Goal: Task Accomplishment & Management: Use online tool/utility

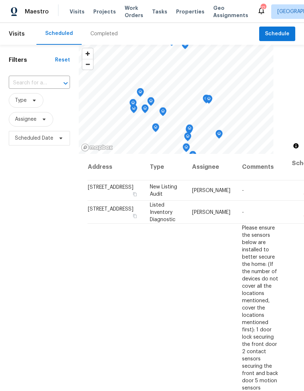
click at [114, 31] on div "Completed" at bounding box center [103, 33] width 27 height 7
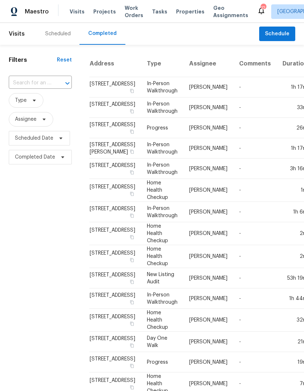
click at [66, 36] on div "Scheduled" at bounding box center [57, 33] width 25 height 7
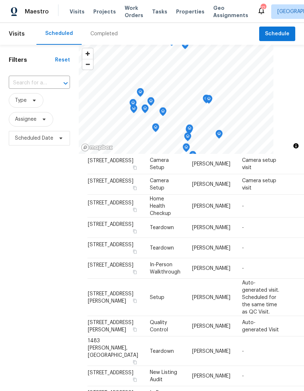
scroll to position [669, 0]
click at [0, 0] on icon at bounding box center [0, 0] width 0 height 0
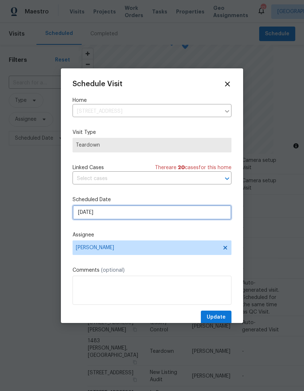
click at [124, 217] on input "[DATE]" at bounding box center [151, 212] width 159 height 15
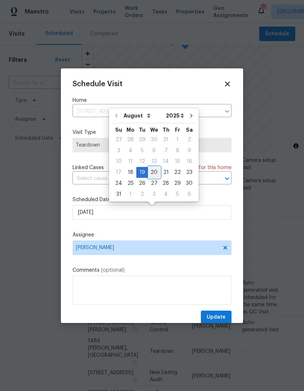
click at [151, 172] on div "20" at bounding box center [154, 172] width 12 height 10
type input "[DATE]"
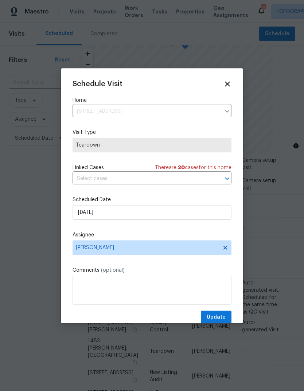
click at [228, 87] on icon at bounding box center [227, 84] width 8 height 8
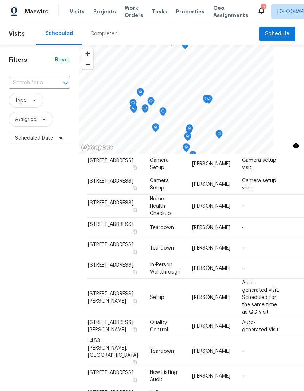
click at [184, 13] on span "Properties" at bounding box center [190, 11] width 28 height 7
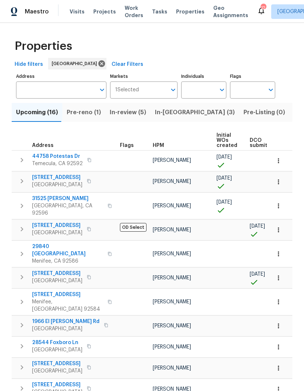
click at [199, 86] on input "Individuals" at bounding box center [198, 90] width 34 height 17
type input "[PERSON_NAME]"
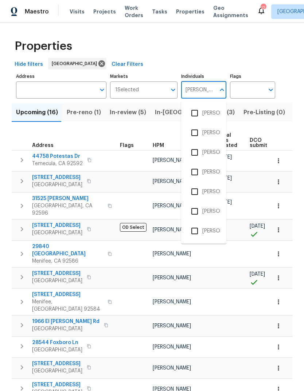
click at [210, 150] on li "[PERSON_NAME]" at bounding box center [203, 152] width 33 height 15
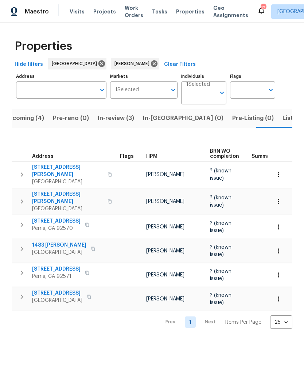
click at [155, 13] on span "Tasks" at bounding box center [159, 11] width 15 height 5
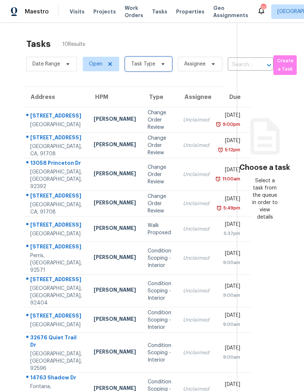
click at [157, 68] on span "Task Type" at bounding box center [148, 64] width 47 height 15
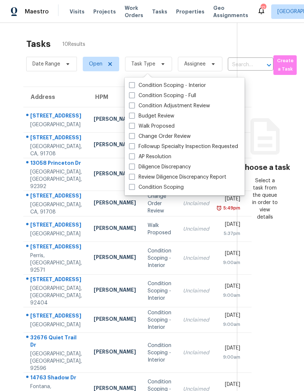
click at [166, 126] on label "Walk Proposed" at bounding box center [152, 126] width 46 height 7
click at [134, 126] on input "Walk Proposed" at bounding box center [131, 125] width 5 height 5
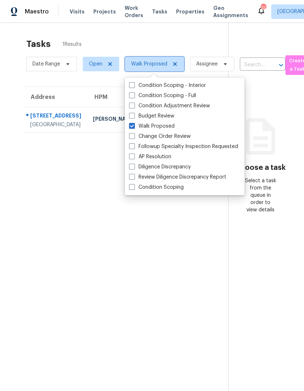
click at [175, 66] on icon at bounding box center [175, 64] width 4 height 4
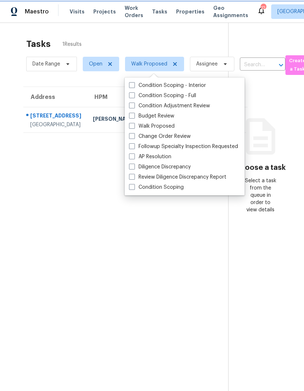
checkbox input "false"
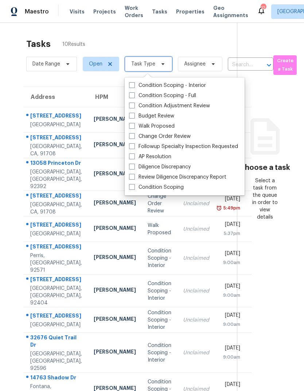
click at [158, 66] on span at bounding box center [162, 64] width 8 height 6
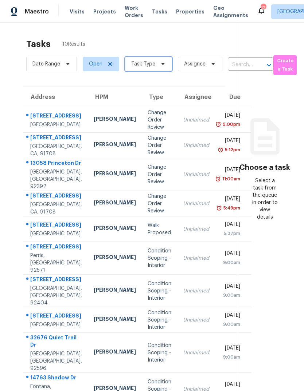
click at [160, 66] on icon at bounding box center [163, 64] width 6 height 6
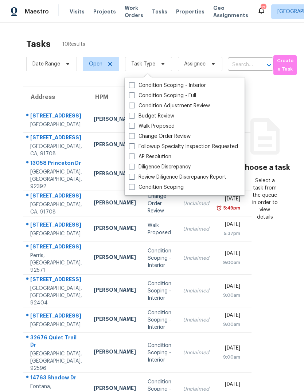
click at [162, 117] on label "Budget Review" at bounding box center [151, 116] width 45 height 7
click at [134, 117] on input "Budget Review" at bounding box center [131, 115] width 5 height 5
checkbox input "true"
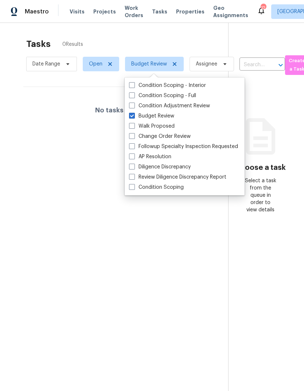
click at [49, 263] on section "Tasks 0 Results Date Range Open Budget Review Assignee ​ Create a Task No tasks…" at bounding box center [120, 225] width 216 height 380
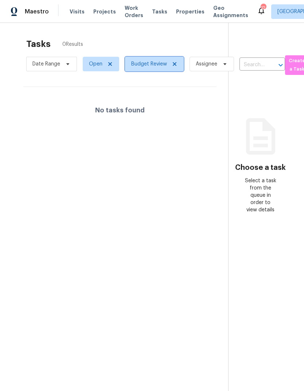
click at [176, 65] on icon at bounding box center [174, 64] width 6 height 6
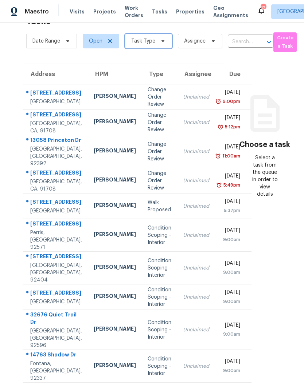
scroll to position [79, 0]
click at [177, 252] on td "Unclaimed" at bounding box center [196, 268] width 38 height 33
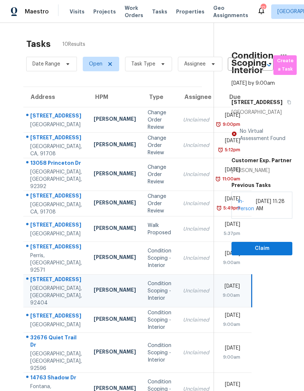
scroll to position [0, 0]
click at [75, 13] on span "Visits" at bounding box center [77, 11] width 15 height 7
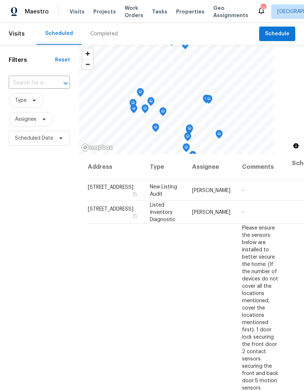
click at [108, 32] on div "Completed" at bounding box center [103, 33] width 27 height 7
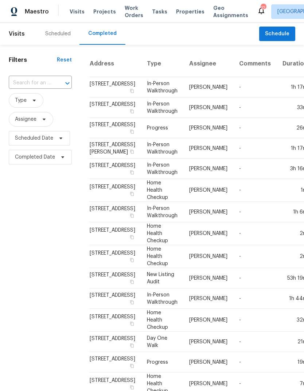
click at [183, 12] on span "Properties" at bounding box center [190, 11] width 28 height 7
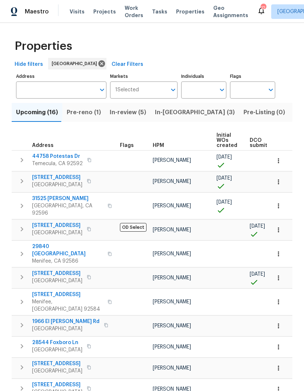
click at [157, 14] on div "Tasks" at bounding box center [159, 12] width 15 height 8
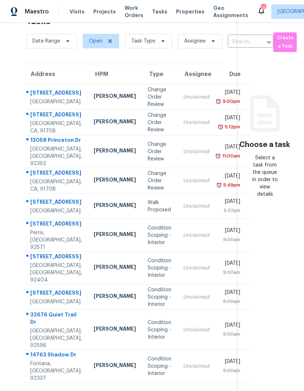
scroll to position [27, 0]
